Goal: Task Accomplishment & Management: Use online tool/utility

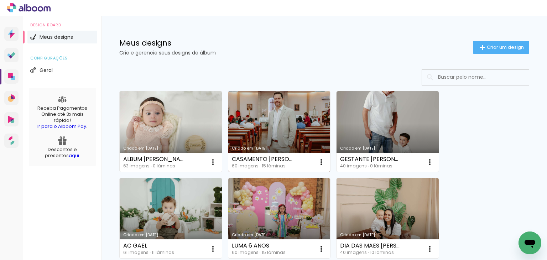
click at [289, 130] on link "Criado em [DATE]" at bounding box center [279, 131] width 102 height 80
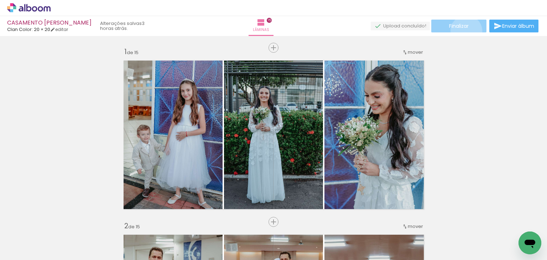
click at [464, 31] on paper-button "Finalizar" at bounding box center [458, 26] width 55 height 13
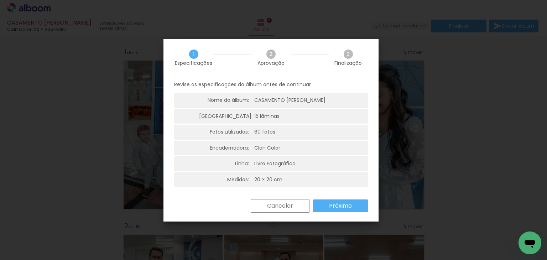
click at [0, 0] on div "Cancelar Próximo" at bounding box center [0, 0] width 0 height 0
click at [0, 0] on paper-button "Próximo" at bounding box center [0, 0] width 0 height 0
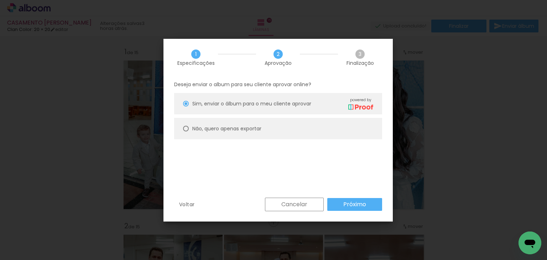
click at [0, 0] on paper-radio-button "Não, quero apenas exportar" at bounding box center [0, 0] width 0 height 0
type paper-radio-button "on"
click at [0, 0] on slot "Próximo" at bounding box center [0, 0] width 0 height 0
type input "Alta, 300 DPI"
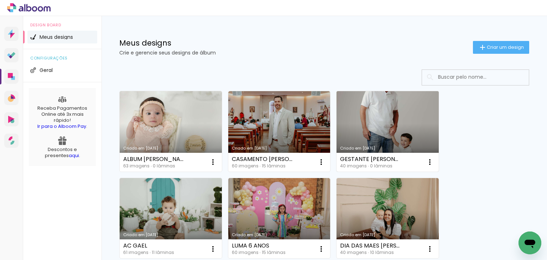
click at [377, 127] on link "Criado em [DATE]" at bounding box center [388, 131] width 102 height 80
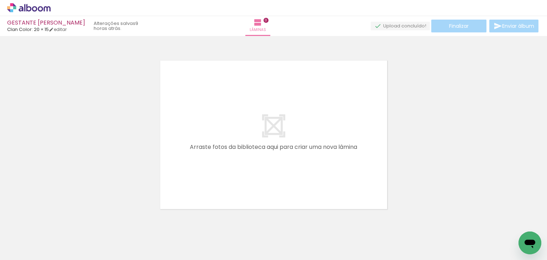
scroll to position [0, 754]
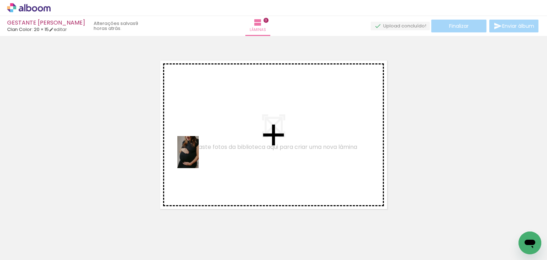
drag, startPoint x: 116, startPoint y: 240, endPoint x: 199, endPoint y: 157, distance: 116.8
click at [199, 157] on quentale-workspace at bounding box center [273, 130] width 547 height 260
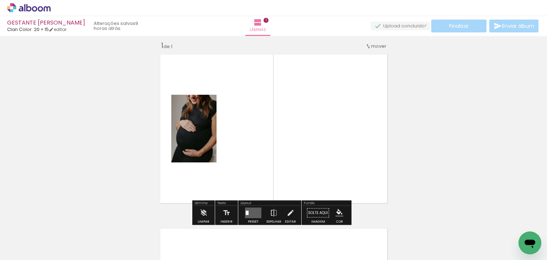
scroll to position [9, 0]
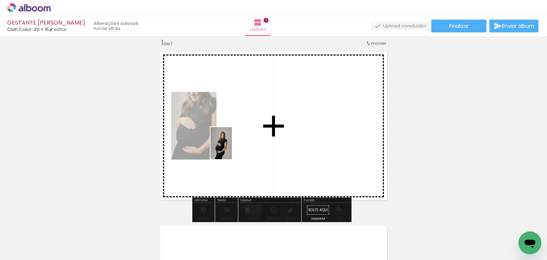
drag, startPoint x: 162, startPoint y: 245, endPoint x: 233, endPoint y: 146, distance: 122.1
click at [233, 146] on quentale-workspace at bounding box center [273, 130] width 547 height 260
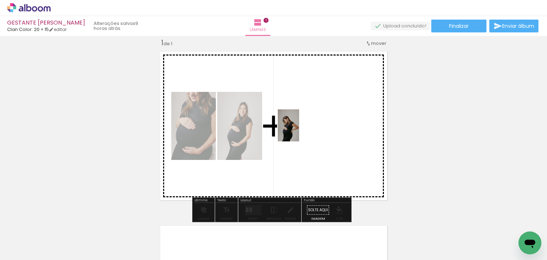
drag, startPoint x: 196, startPoint y: 234, endPoint x: 302, endPoint y: 132, distance: 146.6
click at [302, 126] on quentale-workspace at bounding box center [273, 130] width 547 height 260
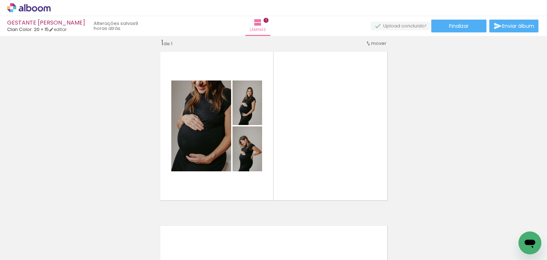
scroll to position [0, 1109]
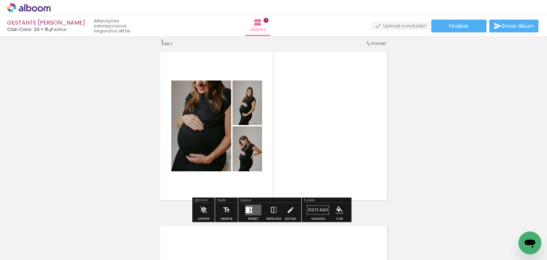
drag, startPoint x: 249, startPoint y: 208, endPoint x: 354, endPoint y: 188, distance: 107.4
click at [251, 207] on quentale-layouter at bounding box center [253, 210] width 16 height 11
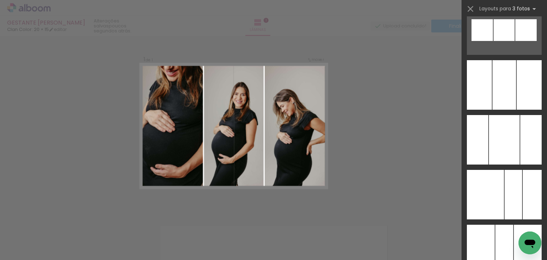
scroll to position [4024, 0]
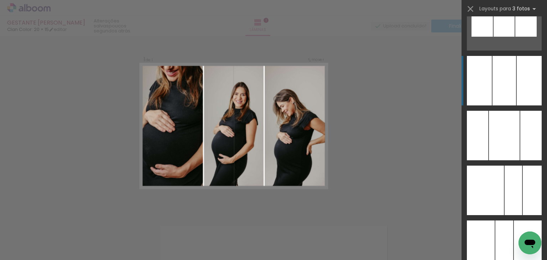
click at [513, 94] on div at bounding box center [505, 81] width 24 height 50
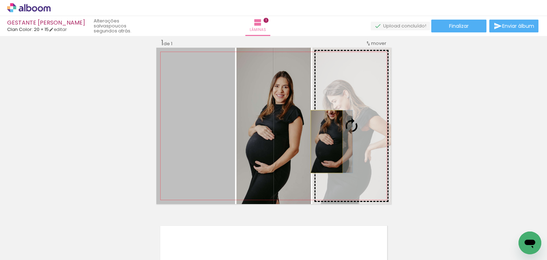
drag, startPoint x: 198, startPoint y: 170, endPoint x: 324, endPoint y: 141, distance: 128.8
click at [0, 0] on slot at bounding box center [0, 0] width 0 height 0
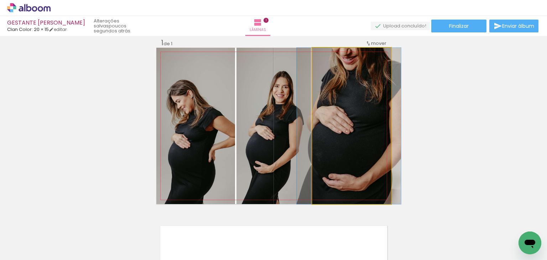
drag, startPoint x: 355, startPoint y: 118, endPoint x: 352, endPoint y: 124, distance: 6.7
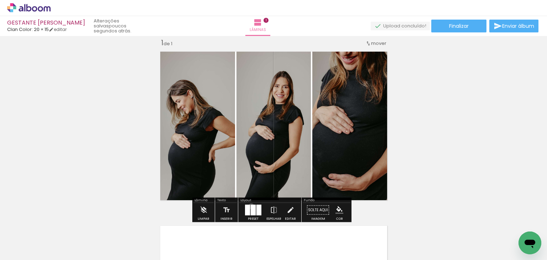
click at [251, 206] on div at bounding box center [253, 210] width 5 height 11
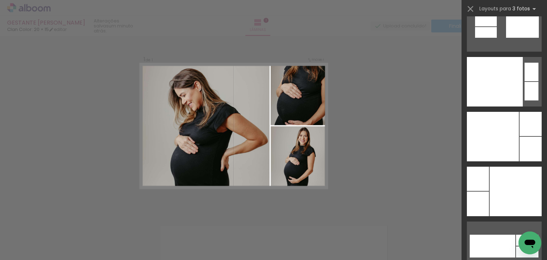
scroll to position [10896, 0]
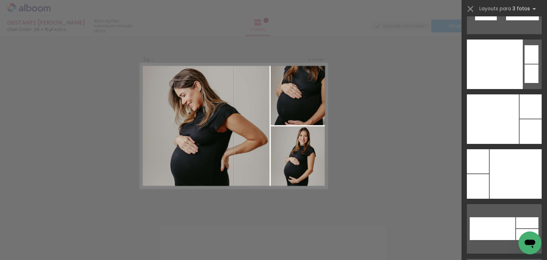
click at [512, 134] on div at bounding box center [493, 119] width 52 height 50
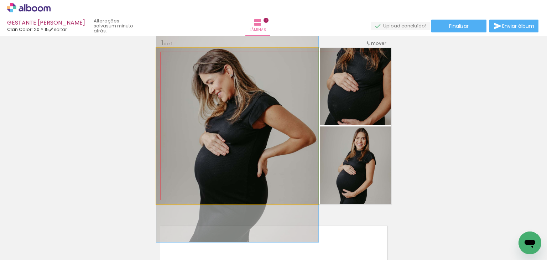
drag, startPoint x: 302, startPoint y: 141, endPoint x: 301, endPoint y: 136, distance: 5.4
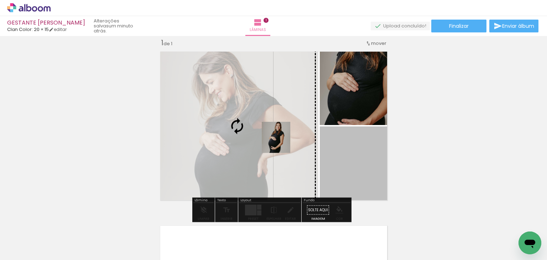
drag, startPoint x: 329, startPoint y: 151, endPoint x: 269, endPoint y: 136, distance: 62.4
click at [0, 0] on slot at bounding box center [0, 0] width 0 height 0
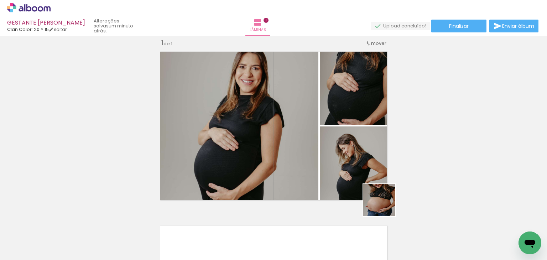
drag, startPoint x: 399, startPoint y: 214, endPoint x: 407, endPoint y: 237, distance: 24.6
click at [365, 189] on quentale-workspace at bounding box center [273, 130] width 547 height 260
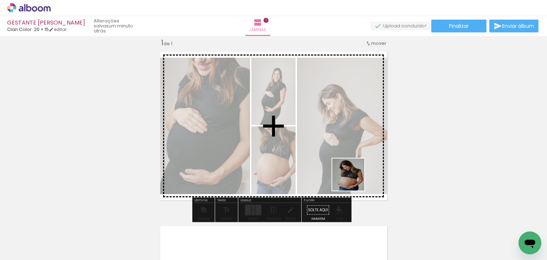
drag, startPoint x: 408, startPoint y: 237, endPoint x: 349, endPoint y: 174, distance: 85.7
click at [349, 174] on quentale-workspace at bounding box center [273, 130] width 547 height 260
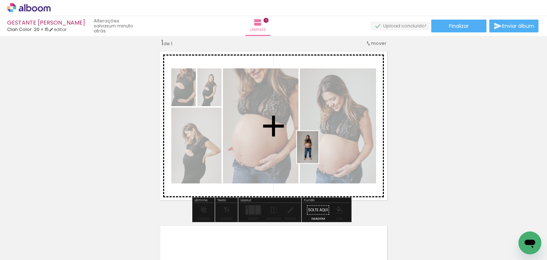
drag, startPoint x: 360, startPoint y: 239, endPoint x: 318, endPoint y: 152, distance: 96.2
click at [318, 152] on quentale-workspace at bounding box center [273, 130] width 547 height 260
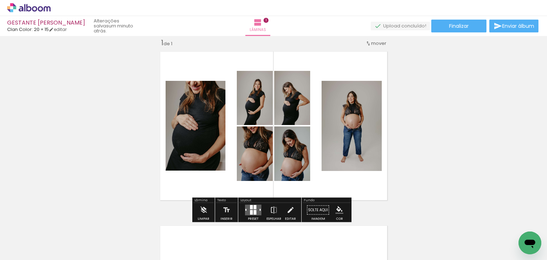
click at [256, 206] on quentale-layouter at bounding box center [253, 210] width 16 height 11
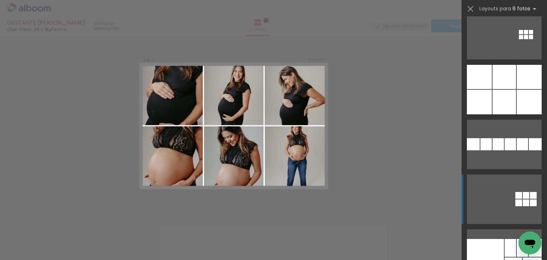
scroll to position [10007, 0]
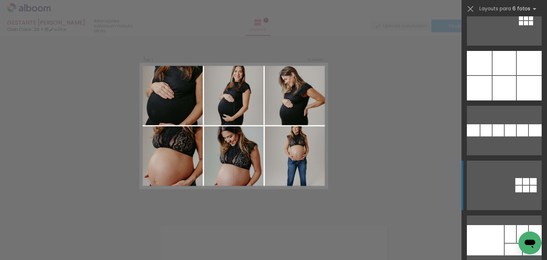
click at [502, 92] on div at bounding box center [505, 88] width 24 height 25
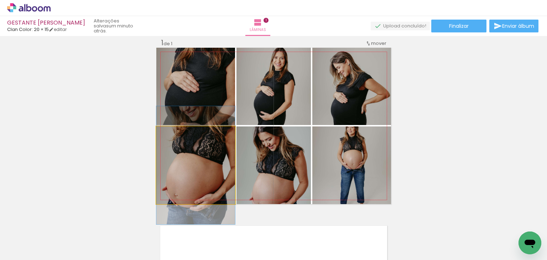
click at [188, 149] on quentale-photo at bounding box center [195, 165] width 79 height 78
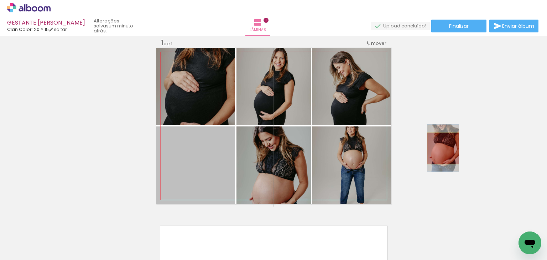
drag, startPoint x: 215, startPoint y: 165, endPoint x: 440, endPoint y: 148, distance: 225.7
click at [440, 148] on div "Inserir lâmina 1 de 1" at bounding box center [273, 204] width 547 height 349
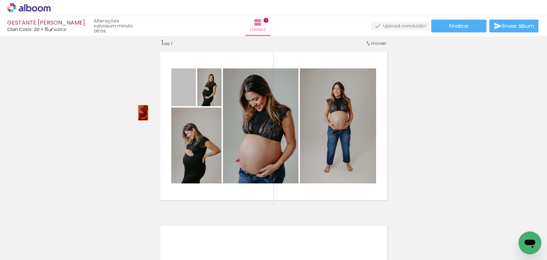
drag, startPoint x: 188, startPoint y: 100, endPoint x: 130, endPoint y: 117, distance: 60.4
click at [130, 117] on div "Inserir lâmina 1 de 1" at bounding box center [273, 204] width 547 height 349
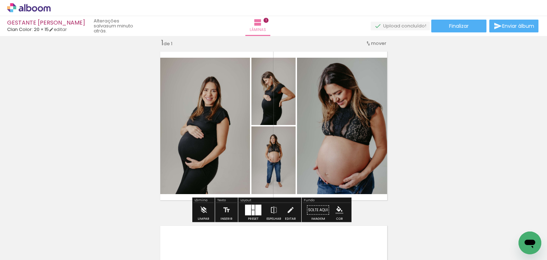
click at [252, 206] on div at bounding box center [253, 207] width 3 height 5
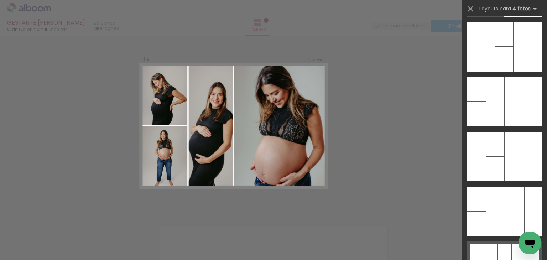
scroll to position [13176, 0]
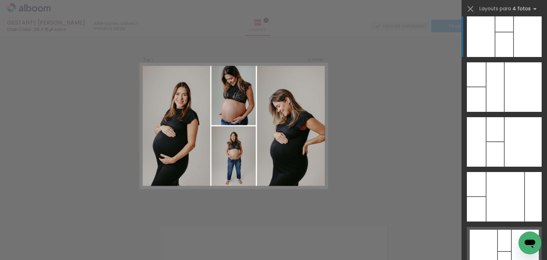
click at [495, 53] on div at bounding box center [504, 44] width 18 height 25
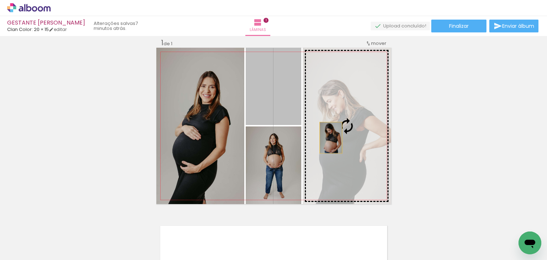
drag, startPoint x: 289, startPoint y: 101, endPoint x: 328, endPoint y: 137, distance: 52.9
click at [0, 0] on slot at bounding box center [0, 0] width 0 height 0
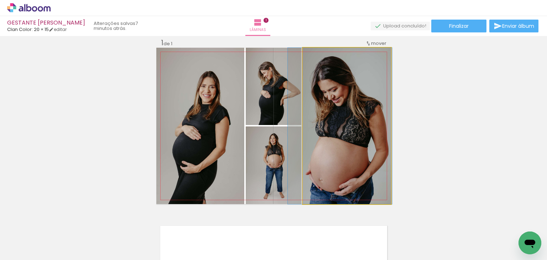
drag, startPoint x: 342, startPoint y: 135, endPoint x: 335, endPoint y: 136, distance: 6.9
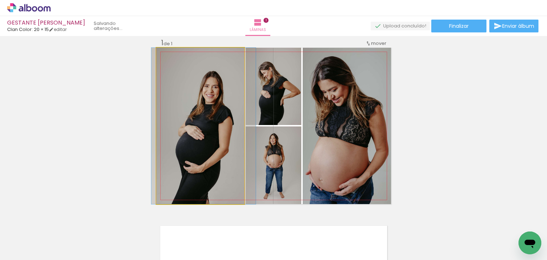
drag, startPoint x: 214, startPoint y: 133, endPoint x: 217, endPoint y: 120, distance: 13.6
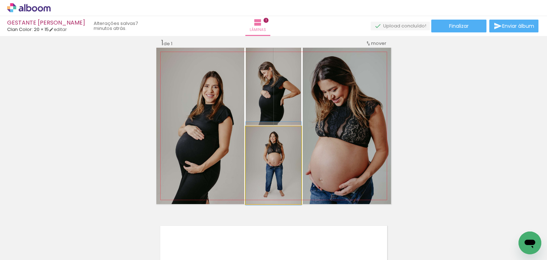
drag, startPoint x: 264, startPoint y: 160, endPoint x: 271, endPoint y: 158, distance: 7.3
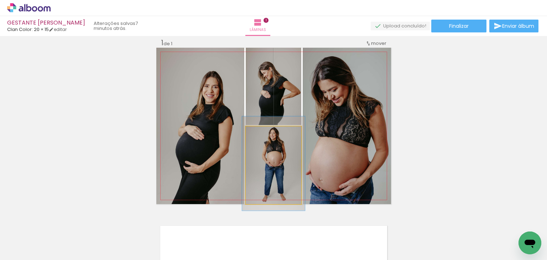
type paper-slider "114"
click at [265, 134] on div at bounding box center [265, 133] width 11 height 11
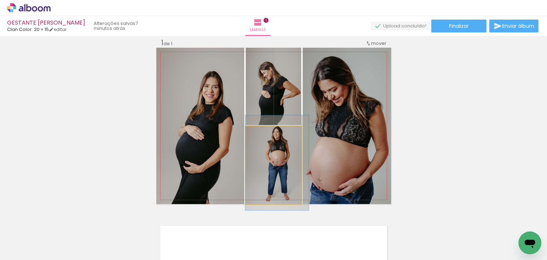
drag, startPoint x: 274, startPoint y: 157, endPoint x: 280, endPoint y: 157, distance: 5.7
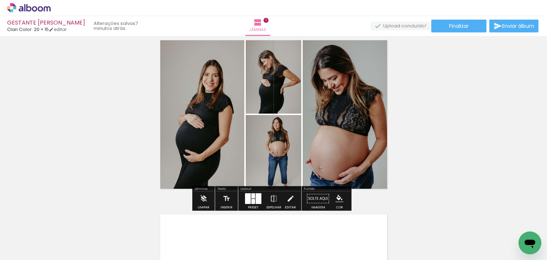
scroll to position [9, 0]
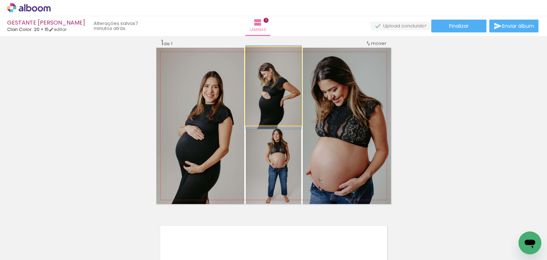
drag, startPoint x: 292, startPoint y: 115, endPoint x: 287, endPoint y: 116, distance: 5.1
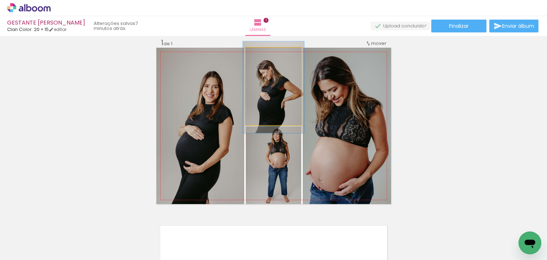
type paper-slider "110"
click at [262, 53] on div at bounding box center [264, 55] width 6 height 6
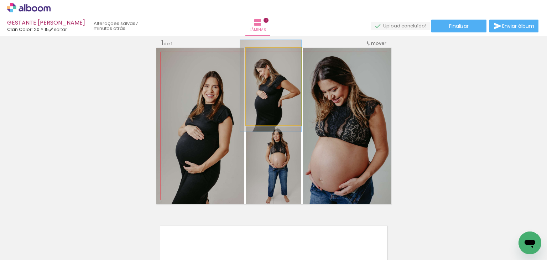
drag, startPoint x: 276, startPoint y: 91, endPoint x: 270, endPoint y: 89, distance: 6.6
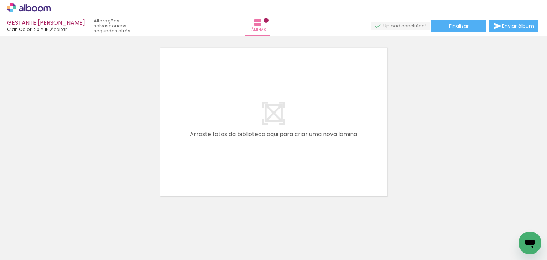
scroll to position [0, 526]
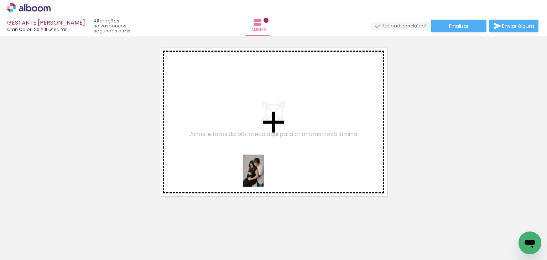
drag, startPoint x: 264, startPoint y: 237, endPoint x: 264, endPoint y: 176, distance: 61.3
click at [264, 176] on quentale-workspace at bounding box center [273, 130] width 547 height 260
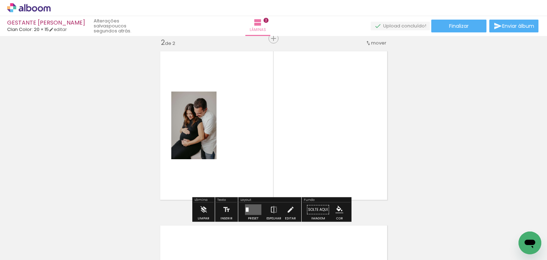
scroll to position [183, 0]
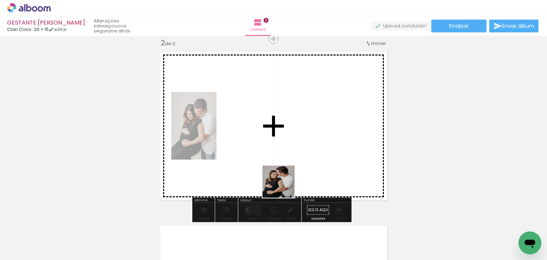
drag, startPoint x: 308, startPoint y: 231, endPoint x: 281, endPoint y: 183, distance: 55.3
click at [281, 183] on quentale-workspace at bounding box center [273, 130] width 547 height 260
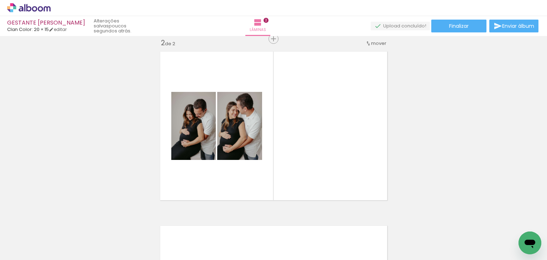
scroll to position [0, 778]
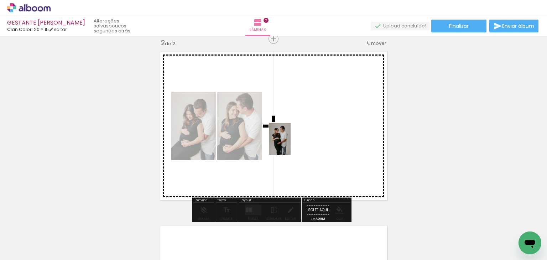
drag, startPoint x: 255, startPoint y: 233, endPoint x: 292, endPoint y: 140, distance: 99.8
click at [292, 140] on quentale-workspace at bounding box center [273, 130] width 547 height 260
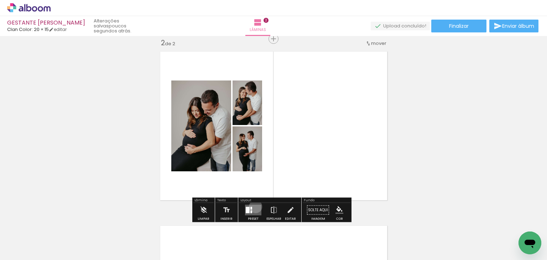
click at [254, 206] on quentale-layouter at bounding box center [253, 210] width 16 height 11
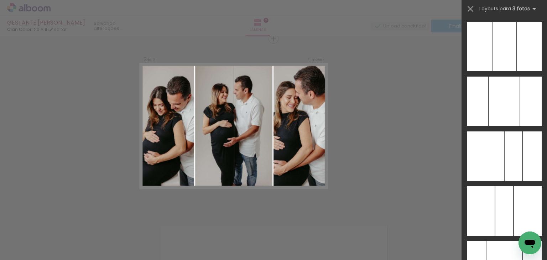
scroll to position [4060, 0]
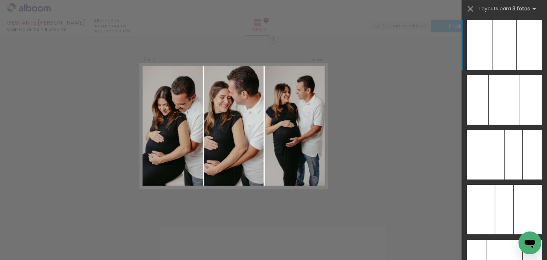
click at [507, 53] on div at bounding box center [505, 45] width 24 height 50
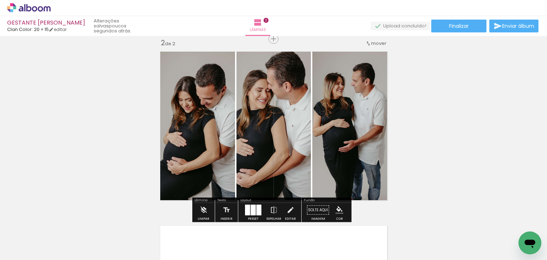
drag, startPoint x: 309, startPoint y: 141, endPoint x: 315, endPoint y: 140, distance: 6.5
click at [315, 140] on quentale-layouter at bounding box center [273, 126] width 235 height 156
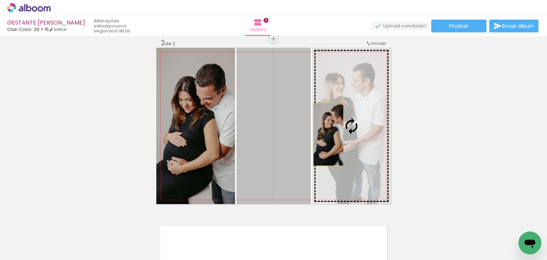
drag, startPoint x: 261, startPoint y: 142, endPoint x: 325, endPoint y: 134, distance: 65.3
click at [0, 0] on slot at bounding box center [0, 0] width 0 height 0
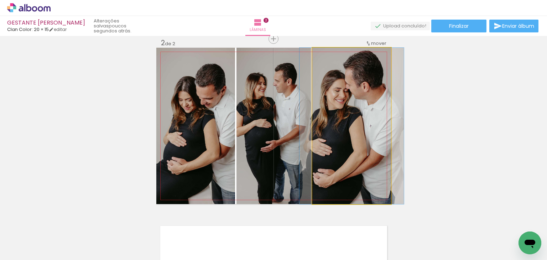
click at [325, 135] on quentale-photo at bounding box center [351, 126] width 79 height 156
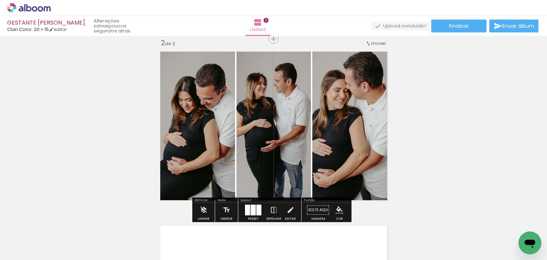
drag, startPoint x: 258, startPoint y: 209, endPoint x: 265, endPoint y: 205, distance: 7.8
click at [260, 208] on div at bounding box center [253, 210] width 19 height 14
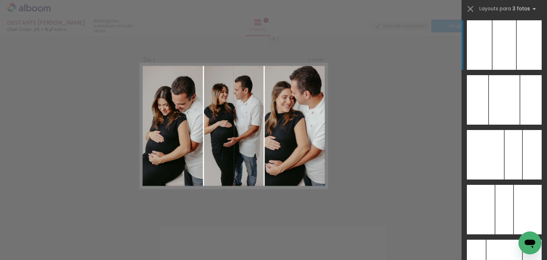
scroll to position [4058, 0]
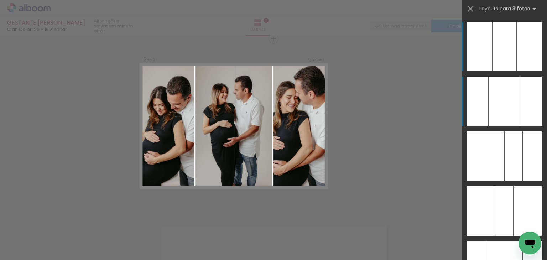
click at [514, 110] on div at bounding box center [504, 102] width 31 height 50
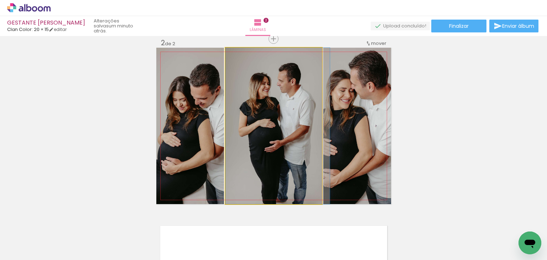
drag, startPoint x: 224, startPoint y: 140, endPoint x: 271, endPoint y: 127, distance: 48.0
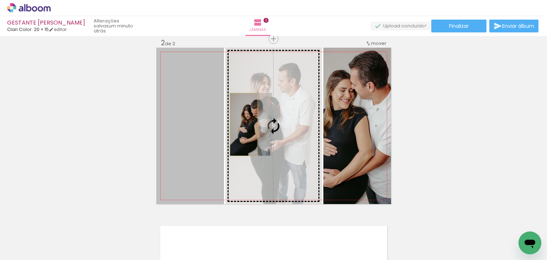
drag, startPoint x: 201, startPoint y: 129, endPoint x: 241, endPoint y: 124, distance: 39.8
click at [0, 0] on slot at bounding box center [0, 0] width 0 height 0
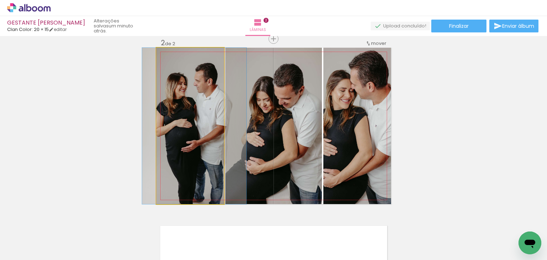
drag, startPoint x: 201, startPoint y: 129, endPoint x: 205, endPoint y: 127, distance: 4.8
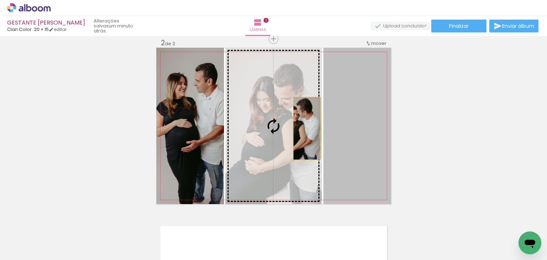
drag, startPoint x: 343, startPoint y: 126, endPoint x: 302, endPoint y: 128, distance: 41.0
click at [0, 0] on slot at bounding box center [0, 0] width 0 height 0
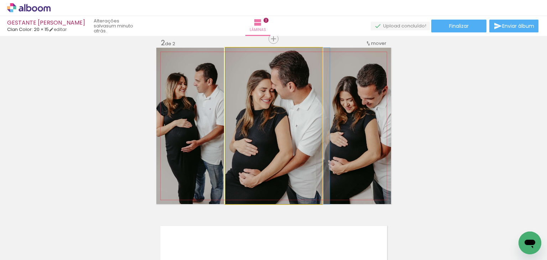
drag, startPoint x: 285, startPoint y: 130, endPoint x: 290, endPoint y: 125, distance: 7.1
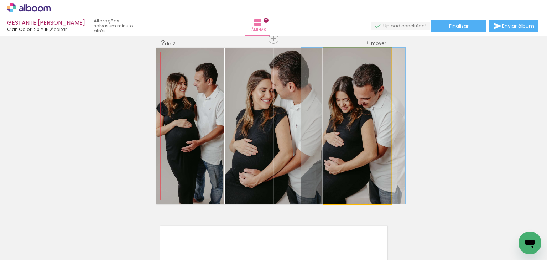
drag, startPoint x: 342, startPoint y: 130, endPoint x: 338, endPoint y: 131, distance: 4.2
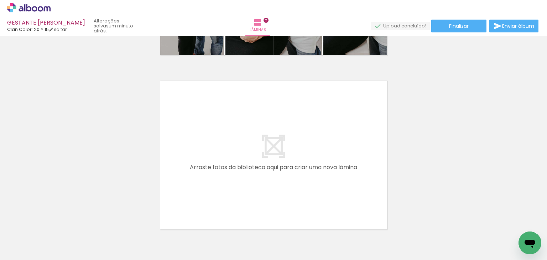
scroll to position [361, 0]
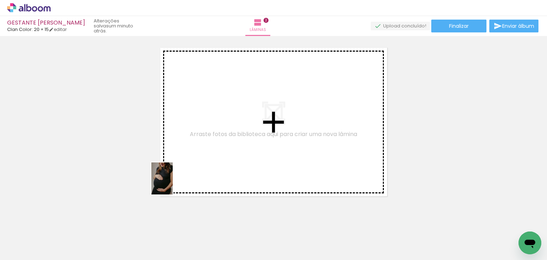
drag, startPoint x: 100, startPoint y: 231, endPoint x: 187, endPoint y: 167, distance: 108.6
click at [186, 167] on quentale-workspace at bounding box center [273, 130] width 547 height 260
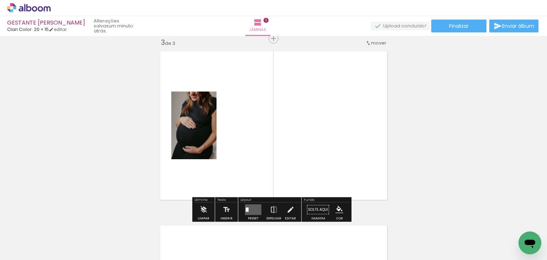
scroll to position [0, 1109]
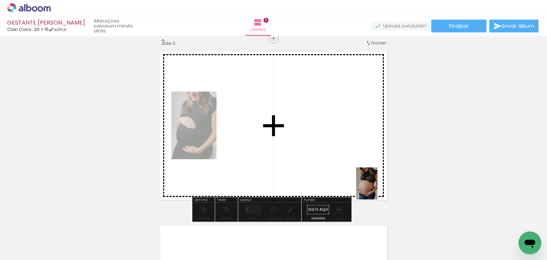
drag, startPoint x: 434, startPoint y: 230, endPoint x: 355, endPoint y: 172, distance: 98.7
click at [359, 175] on quentale-workspace at bounding box center [273, 130] width 547 height 260
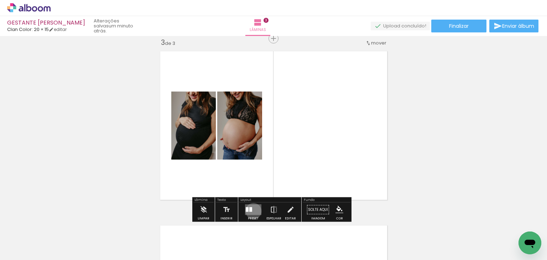
click at [252, 211] on quentale-layouter at bounding box center [253, 209] width 16 height 11
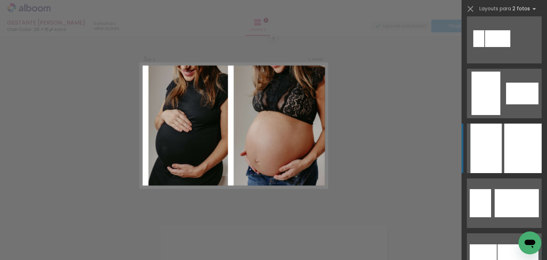
scroll to position [2101, 0]
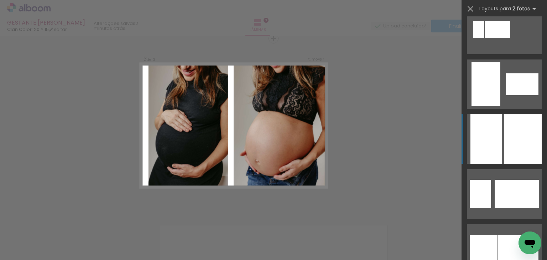
click at [505, 141] on div at bounding box center [522, 139] width 37 height 50
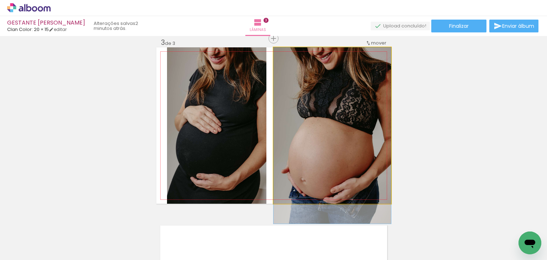
drag, startPoint x: 351, startPoint y: 127, endPoint x: 350, endPoint y: 139, distance: 12.5
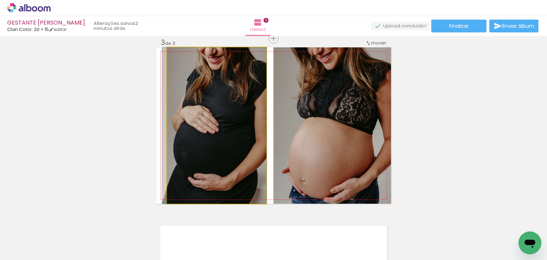
drag, startPoint x: 230, startPoint y: 143, endPoint x: 220, endPoint y: 139, distance: 10.2
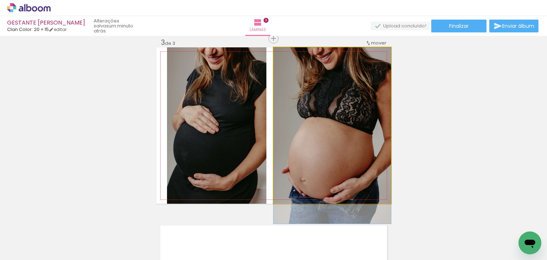
drag, startPoint x: 287, startPoint y: 58, endPoint x: 291, endPoint y: 61, distance: 3.9
click at [289, 58] on div at bounding box center [290, 54] width 11 height 11
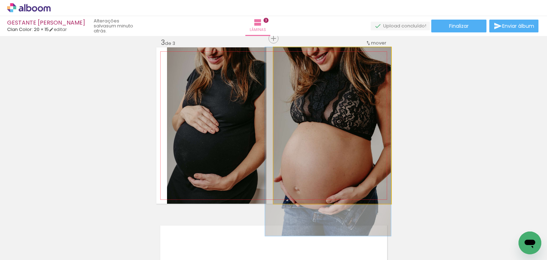
drag, startPoint x: 329, startPoint y: 102, endPoint x: 318, endPoint y: 140, distance: 39.3
drag, startPoint x: 288, startPoint y: 55, endPoint x: 273, endPoint y: 61, distance: 16.6
type paper-slider "100"
click at [273, 60] on quentale-photo at bounding box center [332, 125] width 118 height 156
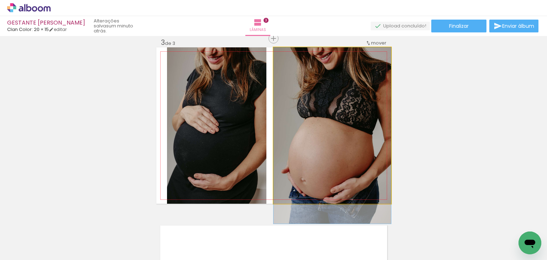
drag, startPoint x: 354, startPoint y: 100, endPoint x: 355, endPoint y: 105, distance: 5.8
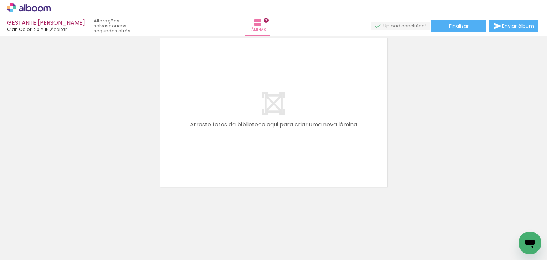
scroll to position [0, 233]
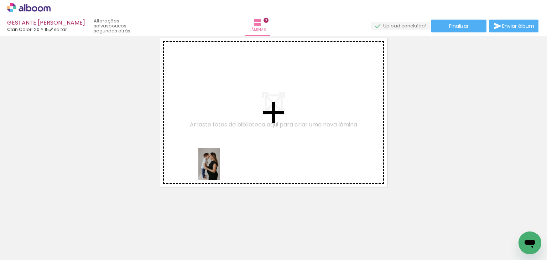
drag, startPoint x: 235, startPoint y: 231, endPoint x: 220, endPoint y: 169, distance: 64.1
click at [220, 169] on quentale-workspace at bounding box center [273, 130] width 547 height 260
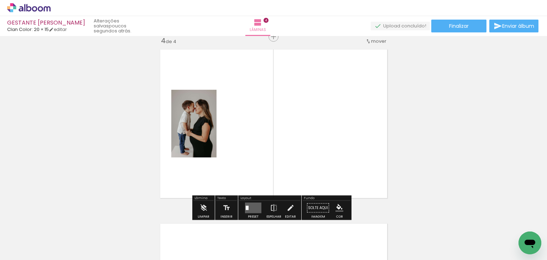
scroll to position [531, 0]
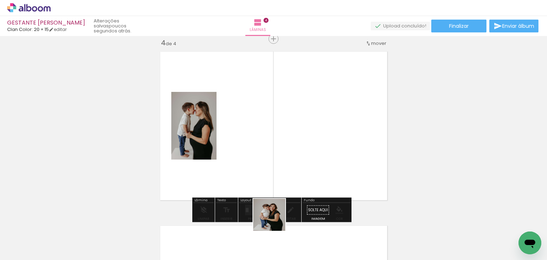
drag, startPoint x: 281, startPoint y: 243, endPoint x: 282, endPoint y: 202, distance: 40.6
click at [251, 156] on quentale-workspace at bounding box center [273, 130] width 547 height 260
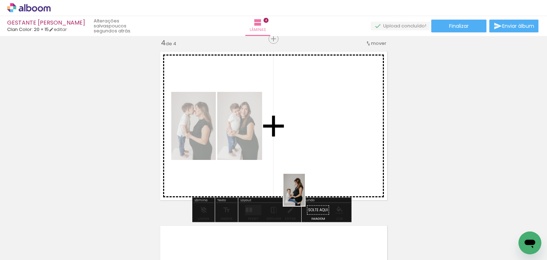
drag, startPoint x: 317, startPoint y: 243, endPoint x: 299, endPoint y: 167, distance: 77.3
click at [299, 167] on quentale-workspace at bounding box center [273, 130] width 547 height 260
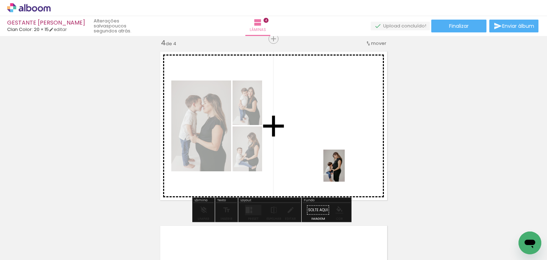
drag, startPoint x: 359, startPoint y: 240, endPoint x: 345, endPoint y: 171, distance: 70.9
click at [345, 171] on quentale-workspace at bounding box center [273, 130] width 547 height 260
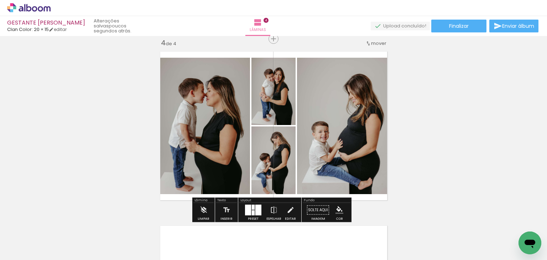
click at [252, 213] on div at bounding box center [253, 212] width 3 height 5
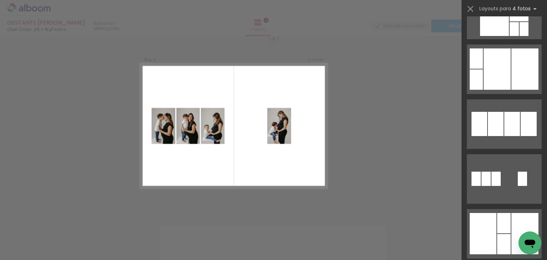
scroll to position [1353, 0]
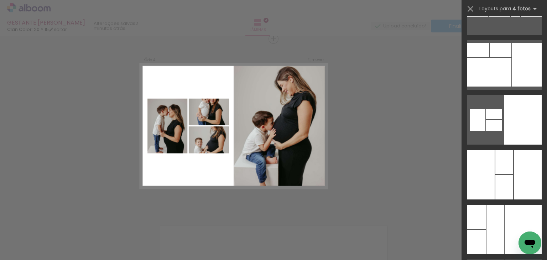
scroll to position [13141, 0]
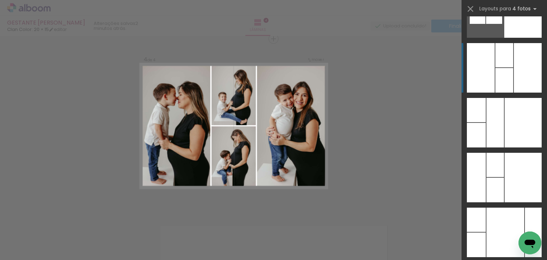
click at [499, 85] on div at bounding box center [504, 80] width 18 height 25
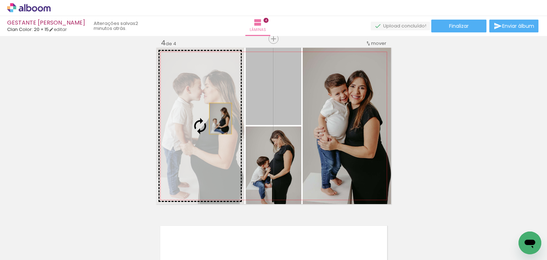
drag, startPoint x: 283, startPoint y: 97, endPoint x: 218, endPoint y: 118, distance: 68.8
click at [0, 0] on slot at bounding box center [0, 0] width 0 height 0
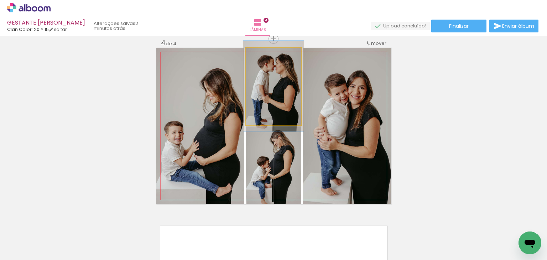
type paper-slider "109"
click at [262, 54] on div at bounding box center [264, 55] width 6 height 6
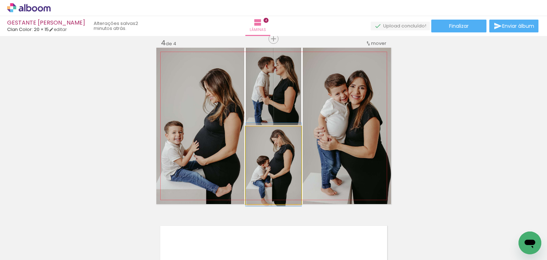
drag, startPoint x: 278, startPoint y: 150, endPoint x: 286, endPoint y: 149, distance: 8.6
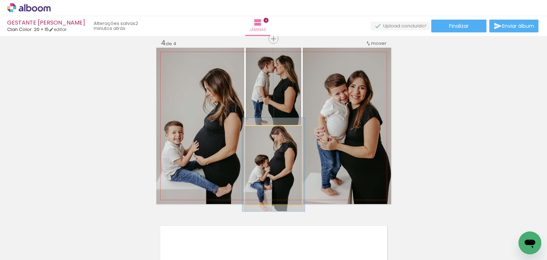
type paper-slider "112"
click at [265, 129] on div at bounding box center [265, 133] width 11 height 11
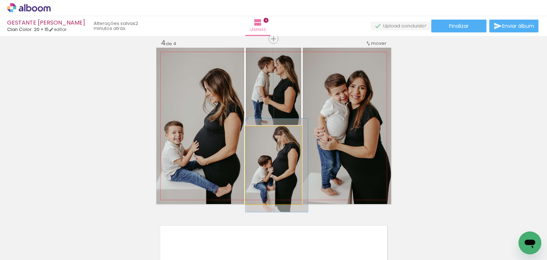
drag, startPoint x: 281, startPoint y: 159, endPoint x: 285, endPoint y: 160, distance: 4.3
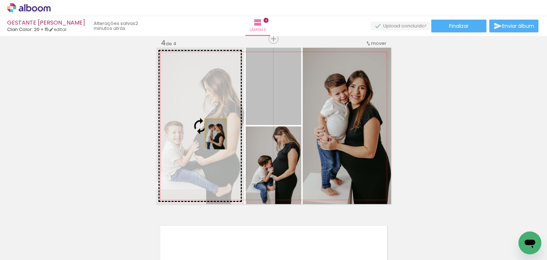
drag, startPoint x: 280, startPoint y: 99, endPoint x: 213, endPoint y: 134, distance: 75.7
click at [0, 0] on slot at bounding box center [0, 0] width 0 height 0
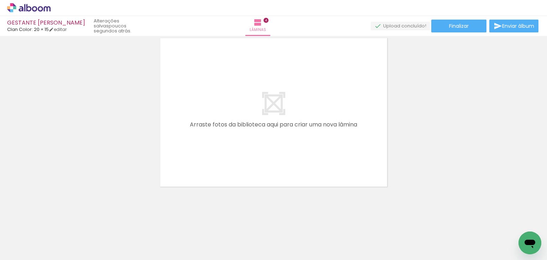
scroll to position [0, 114]
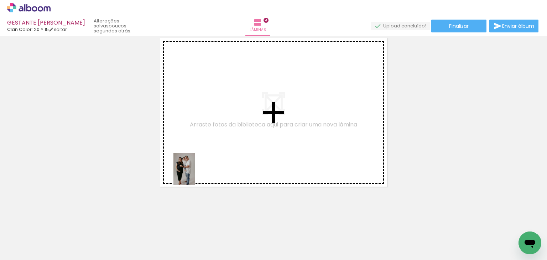
drag, startPoint x: 155, startPoint y: 245, endPoint x: 204, endPoint y: 181, distance: 81.3
click at [198, 168] on quentale-workspace at bounding box center [273, 130] width 547 height 260
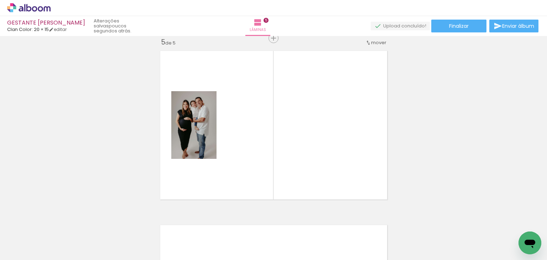
scroll to position [705, 0]
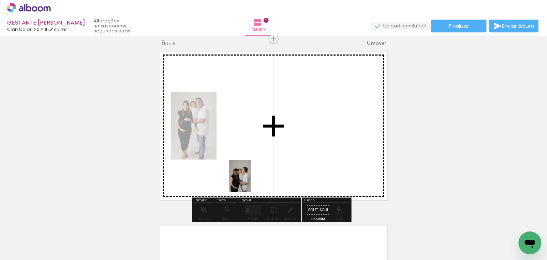
drag, startPoint x: 242, startPoint y: 229, endPoint x: 251, endPoint y: 182, distance: 47.8
click at [251, 182] on quentale-workspace at bounding box center [273, 130] width 547 height 260
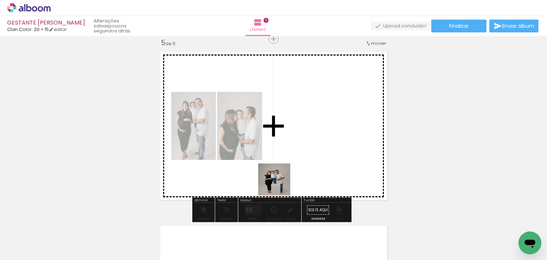
drag, startPoint x: 278, startPoint y: 247, endPoint x: 280, endPoint y: 183, distance: 63.4
click at [280, 183] on quentale-workspace at bounding box center [273, 130] width 547 height 260
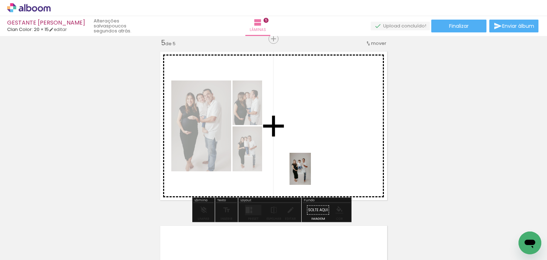
drag, startPoint x: 321, startPoint y: 241, endPoint x: 311, endPoint y: 174, distance: 67.6
click at [311, 174] on quentale-workspace at bounding box center [273, 130] width 547 height 260
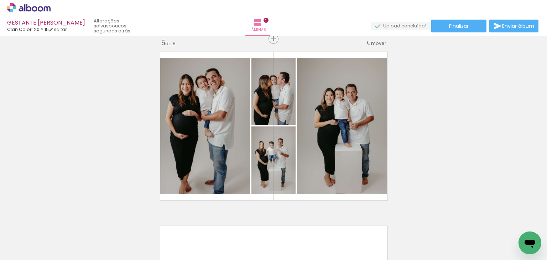
scroll to position [0, 434]
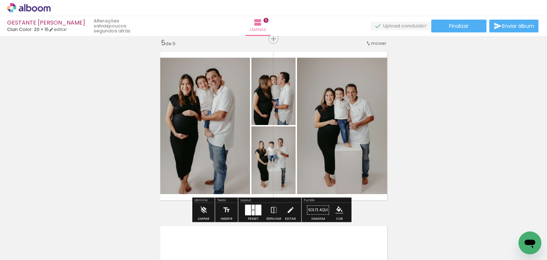
click at [258, 205] on div at bounding box center [258, 210] width 6 height 11
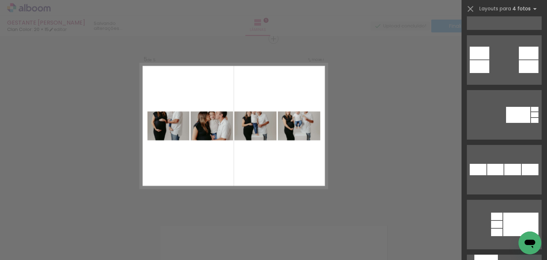
scroll to position [14921, 0]
